Goal: Check status: Check status

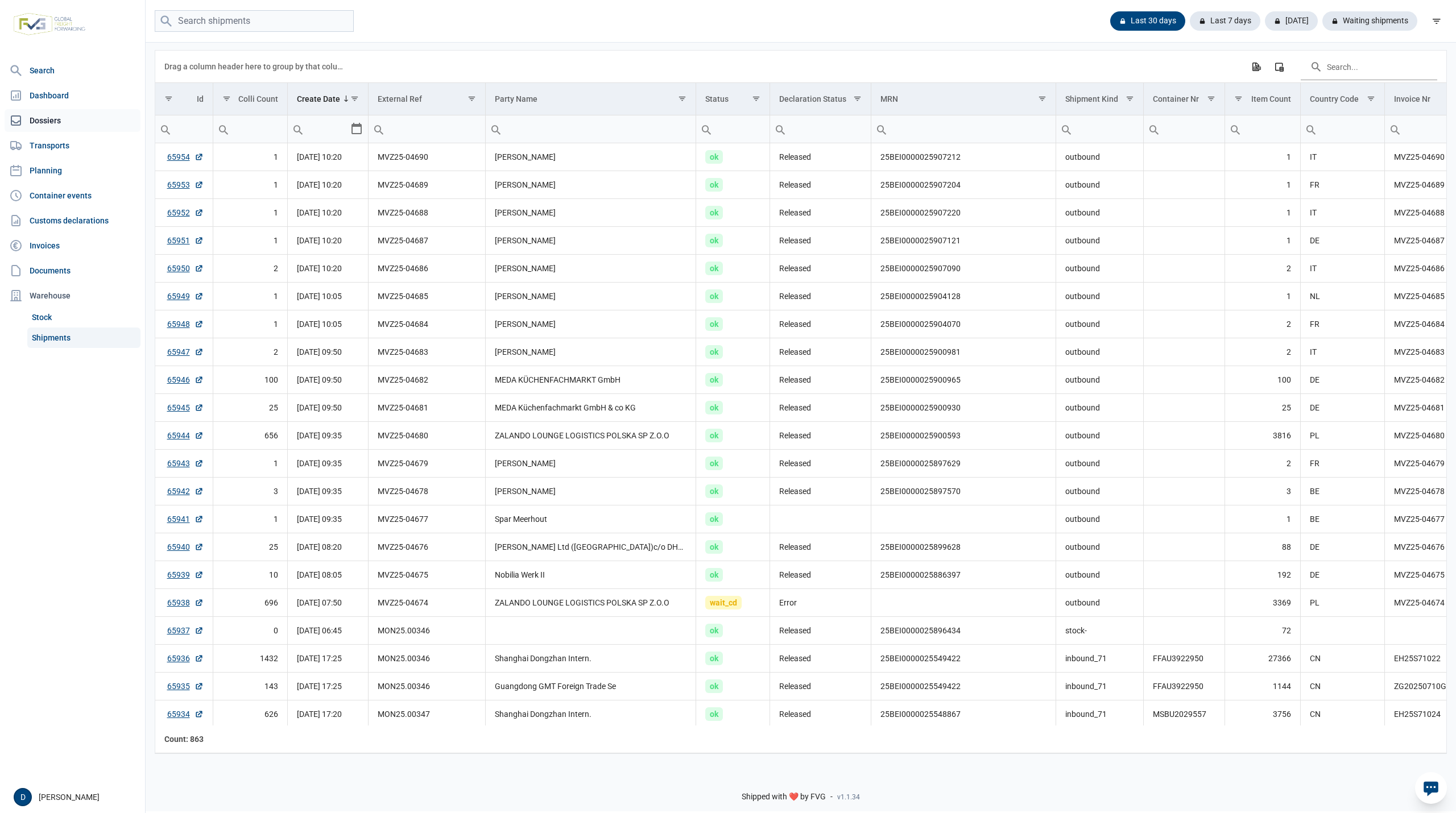
click at [51, 126] on link "Dossiers" at bounding box center [73, 120] width 136 height 22
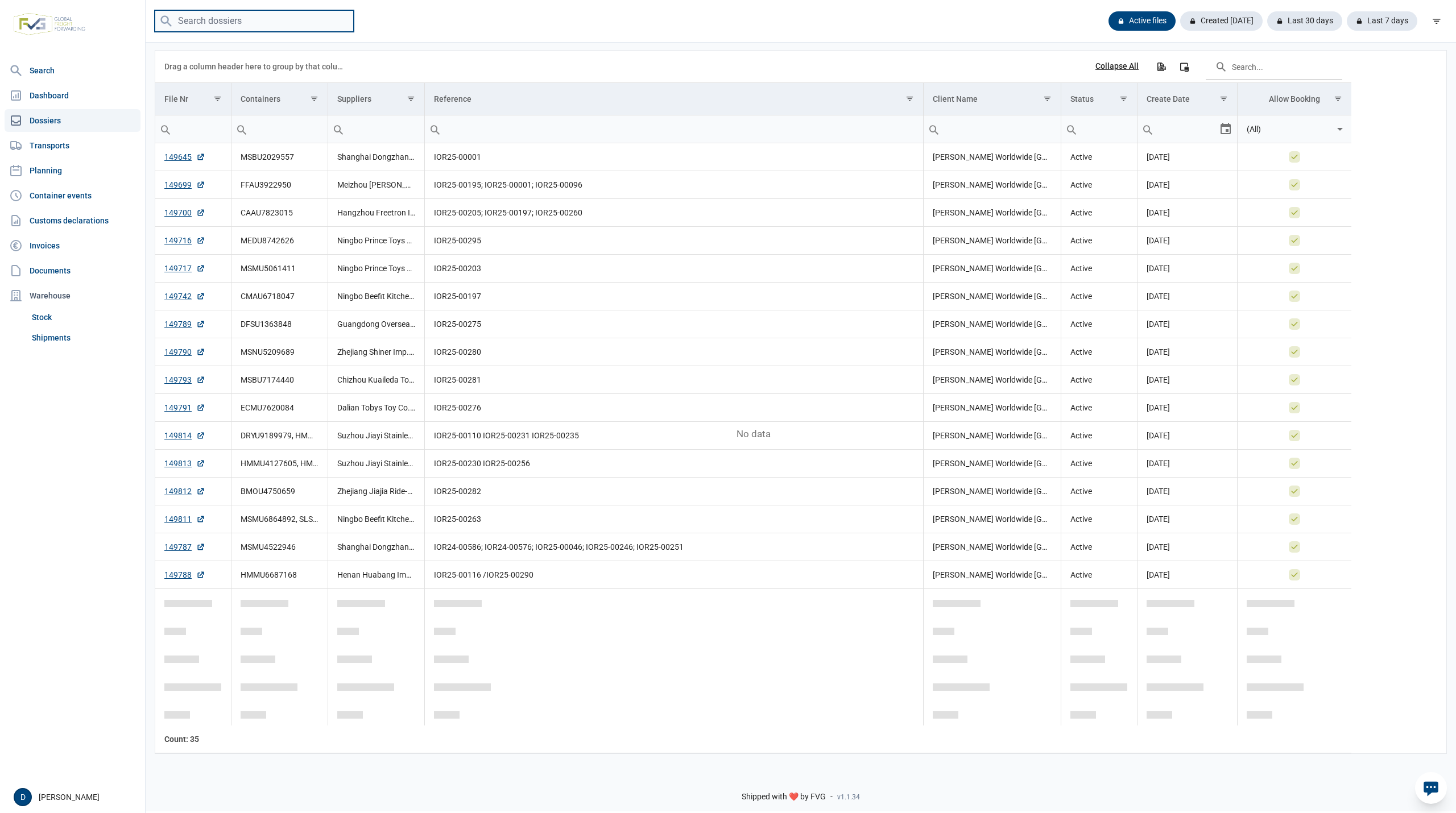
click at [236, 21] on input "search" at bounding box center [254, 21] width 199 height 22
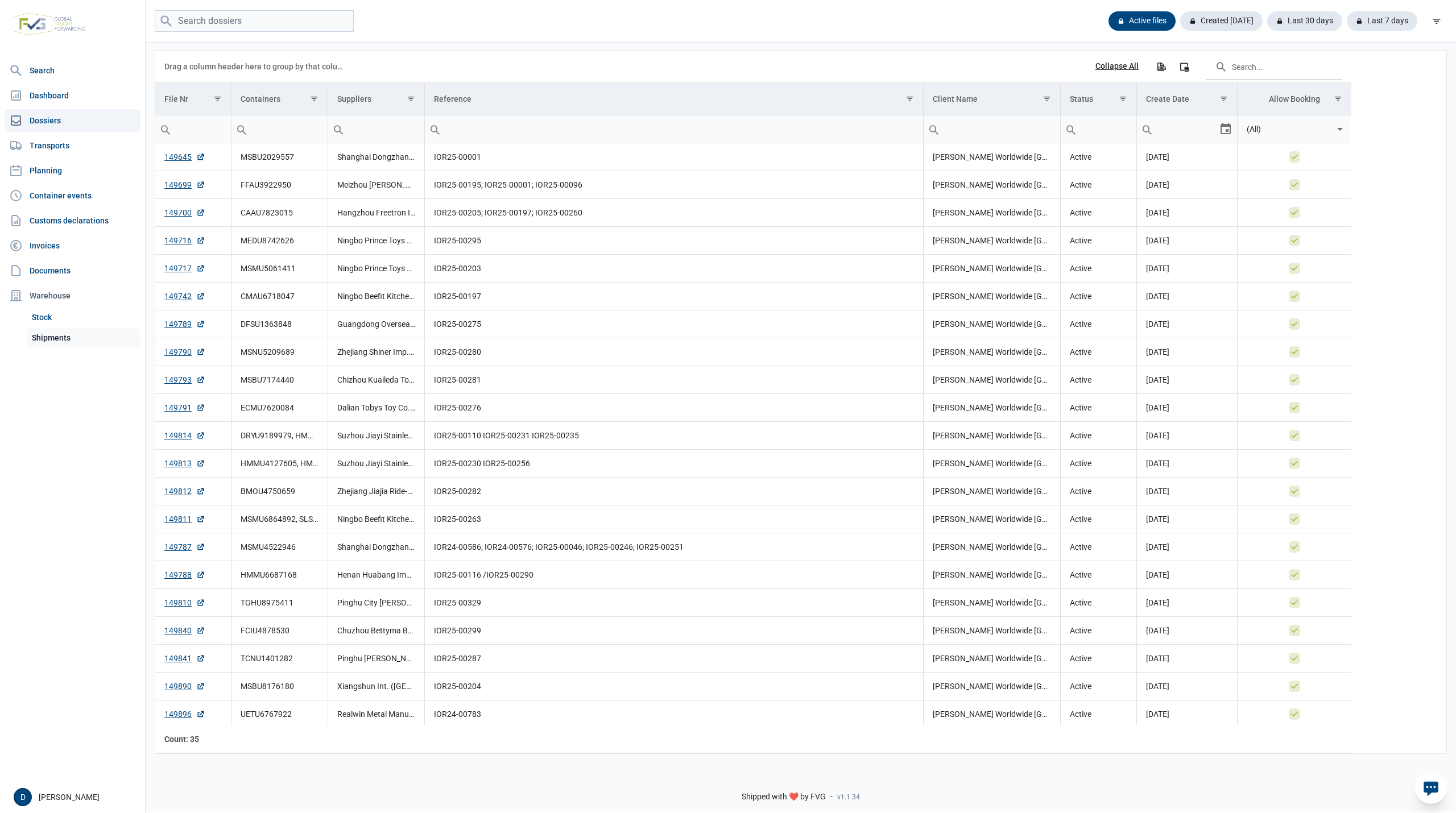
click at [51, 337] on link "Shipments" at bounding box center [84, 337] width 113 height 20
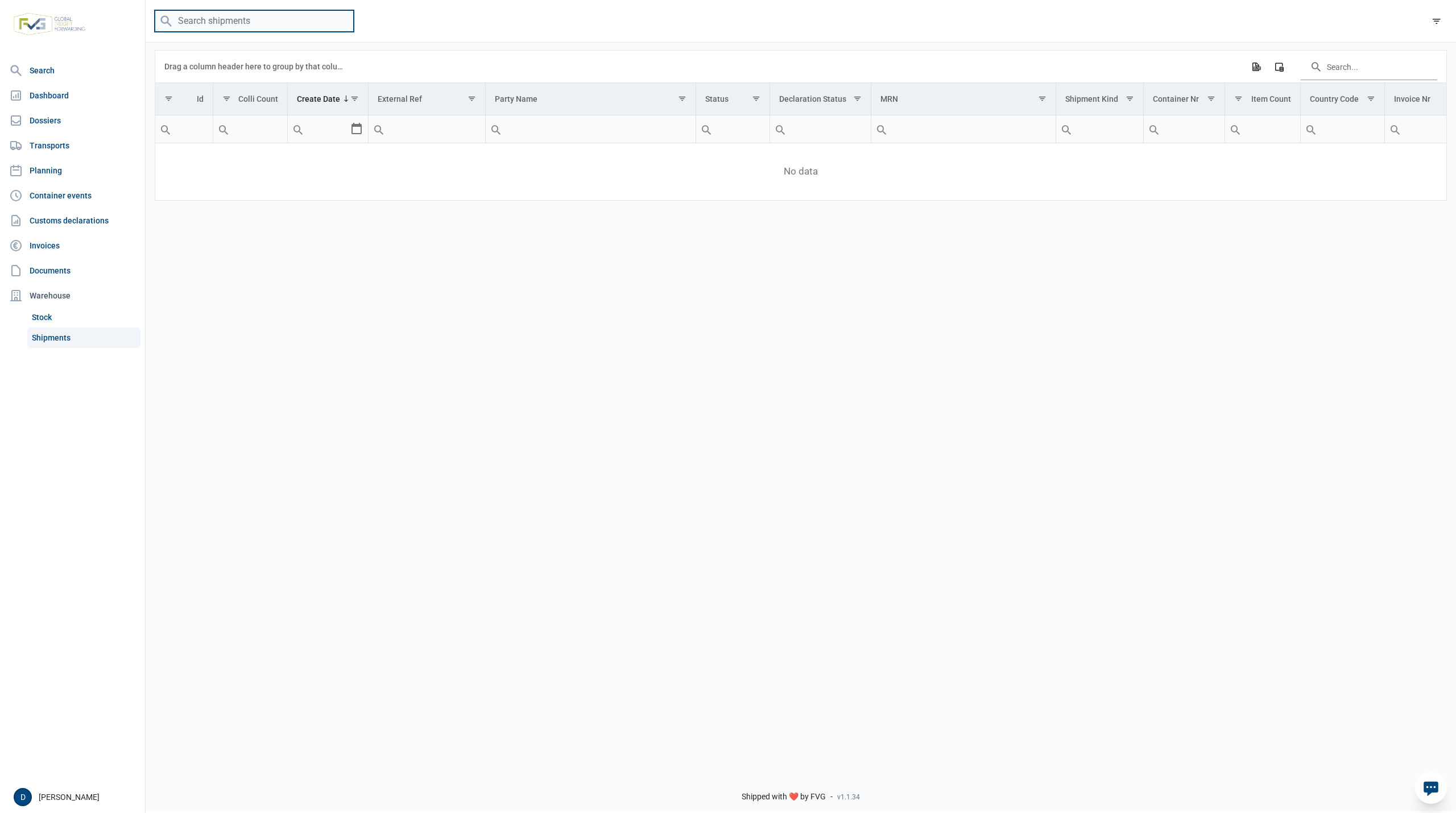
click at [256, 21] on input "search" at bounding box center [254, 21] width 199 height 22
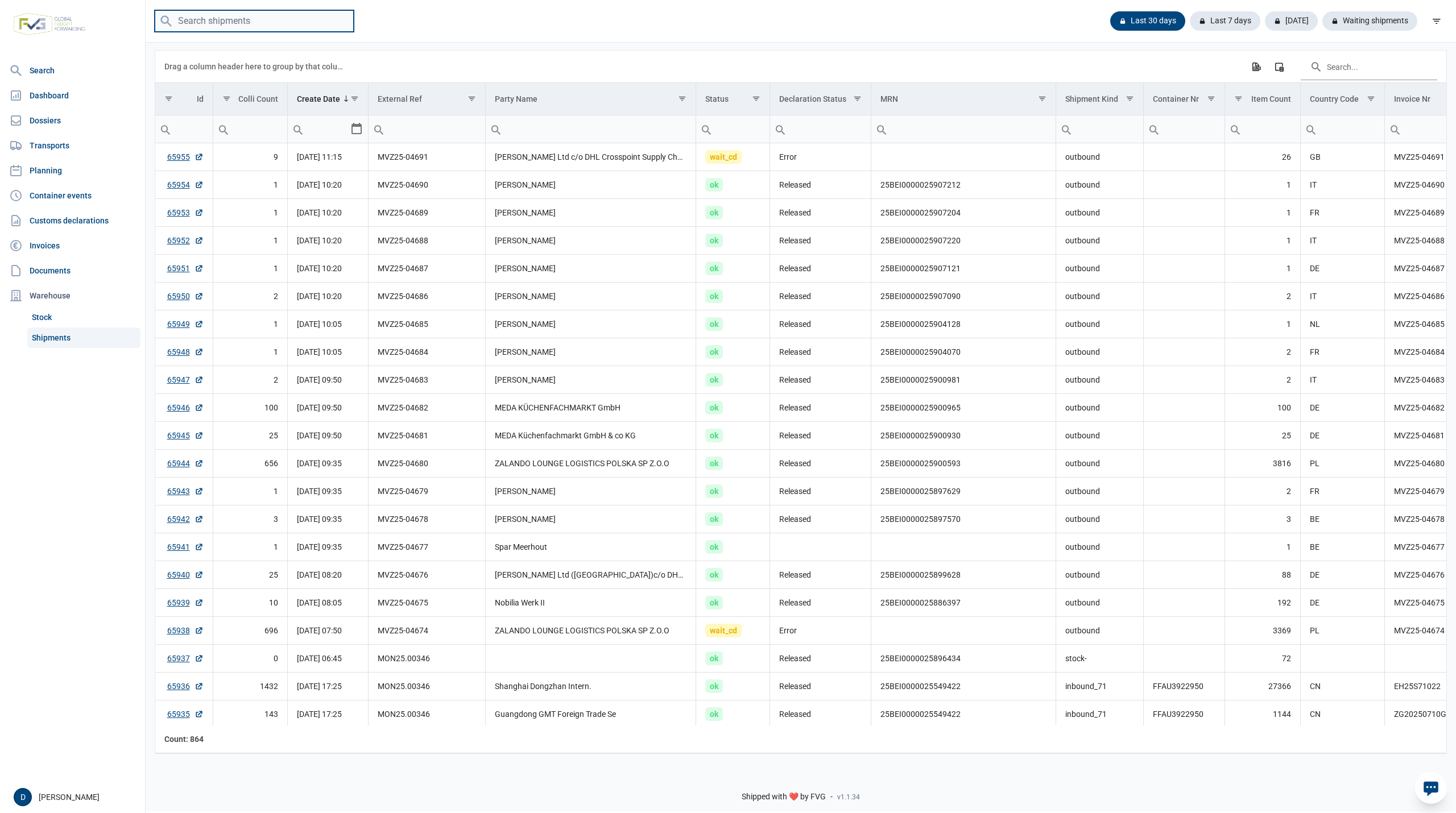
paste input "FFAU3922950"
type input "FFAU3922950"
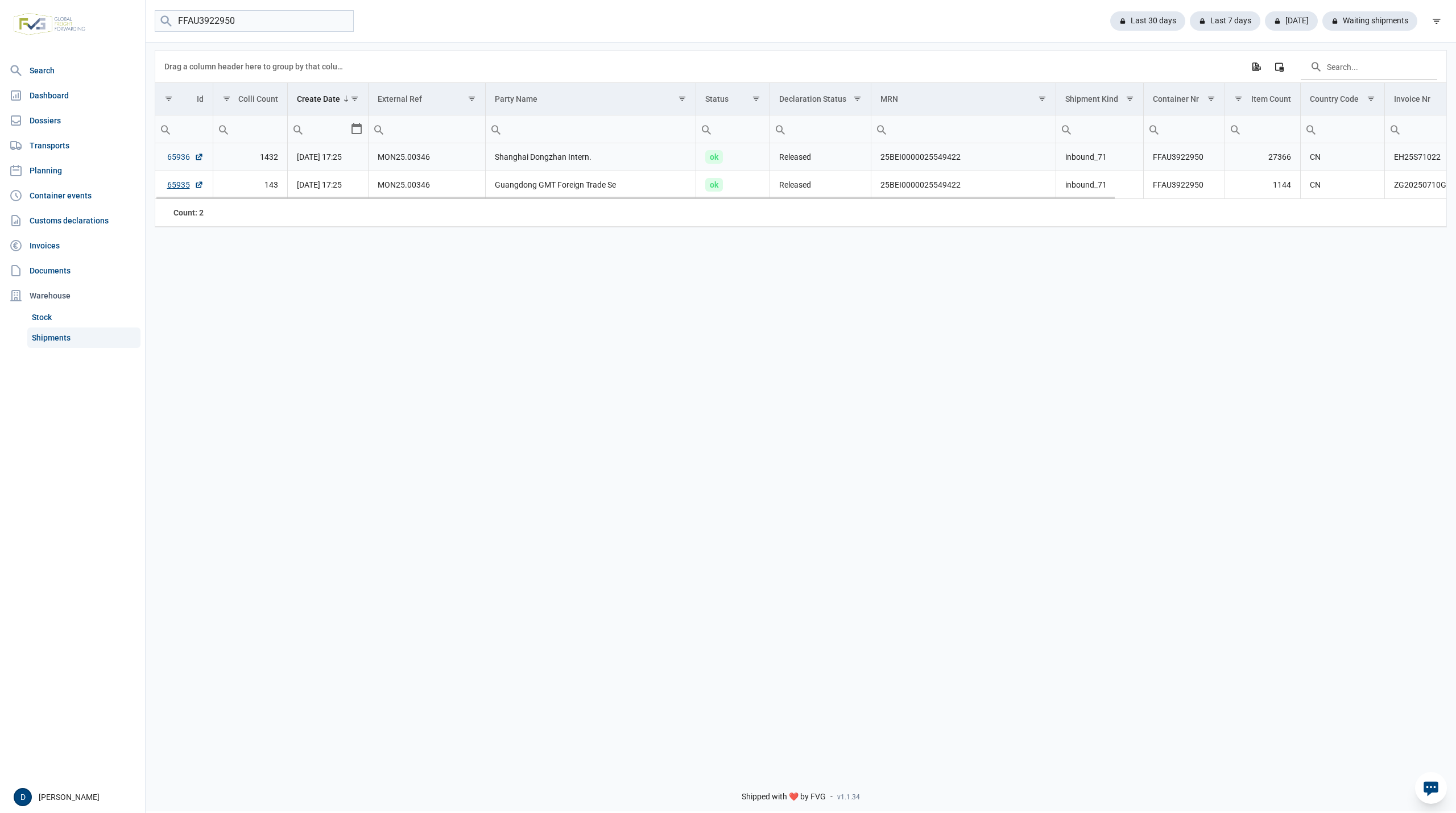
click at [180, 158] on link "65936" at bounding box center [185, 157] width 36 height 12
click at [178, 183] on link "65935" at bounding box center [185, 185] width 36 height 12
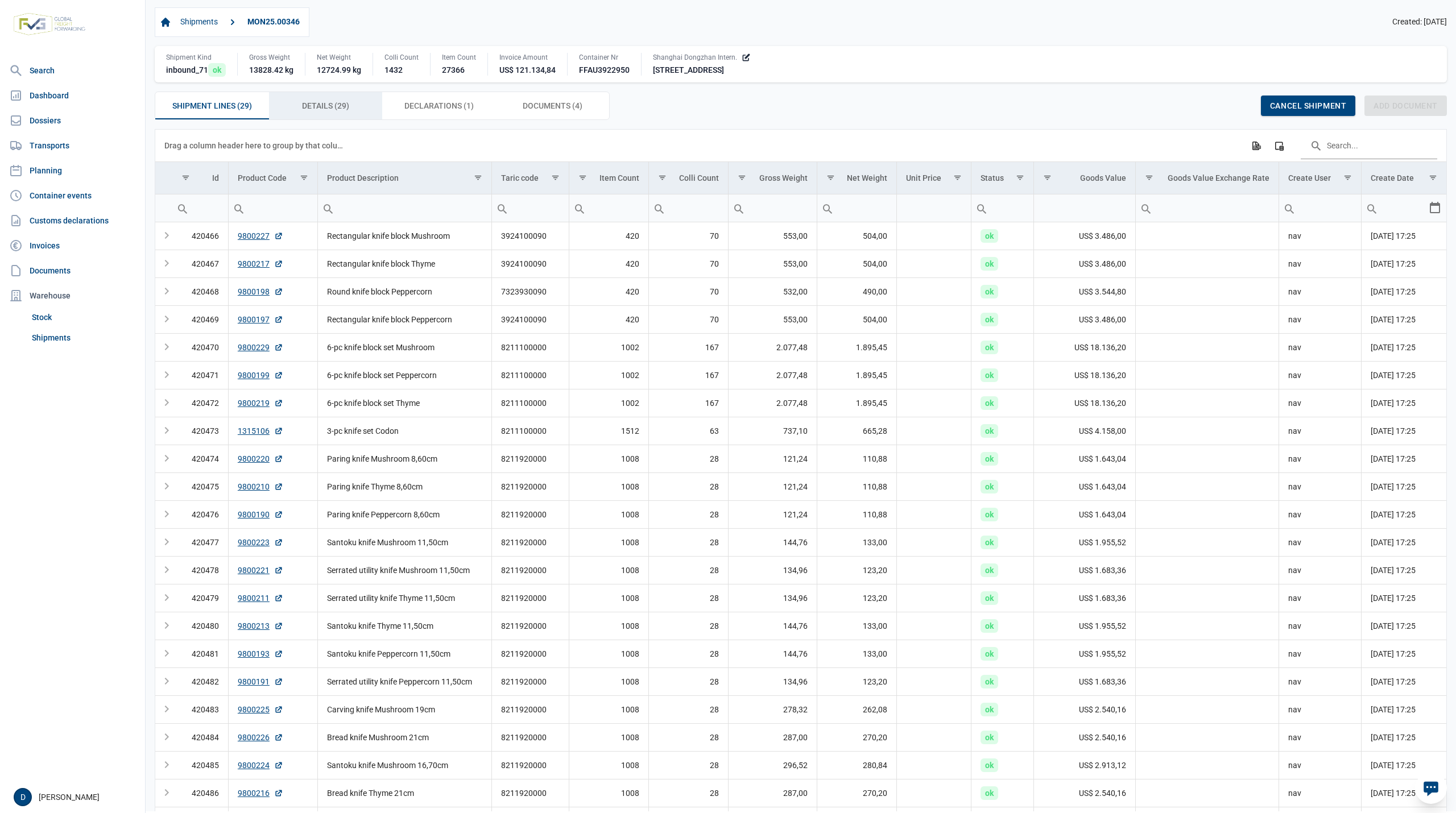
click at [339, 109] on span "Details (29) Details (29)" at bounding box center [325, 106] width 47 height 14
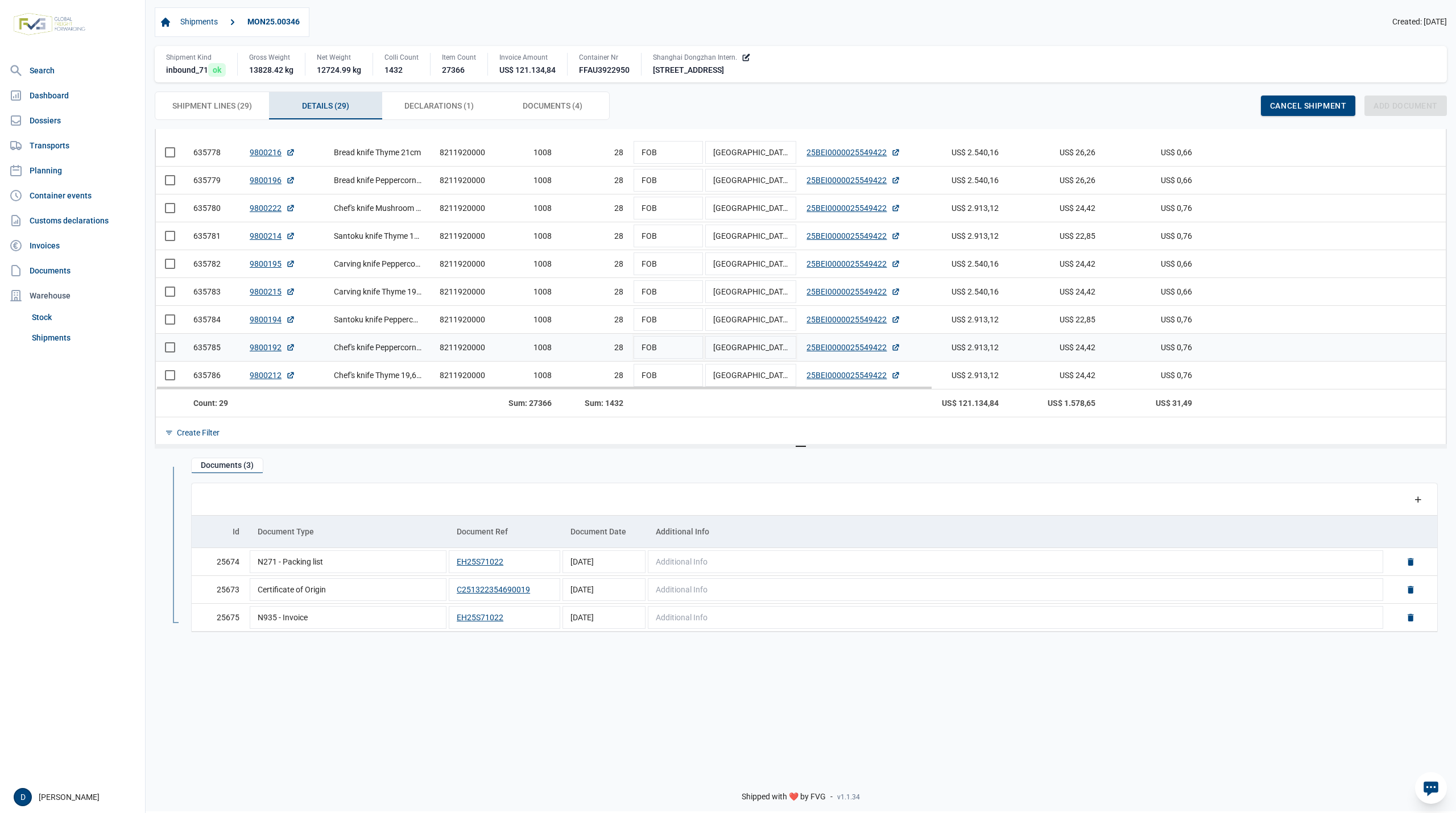
scroll to position [663, 0]
